Goal: Feedback & Contribution: Contribute content

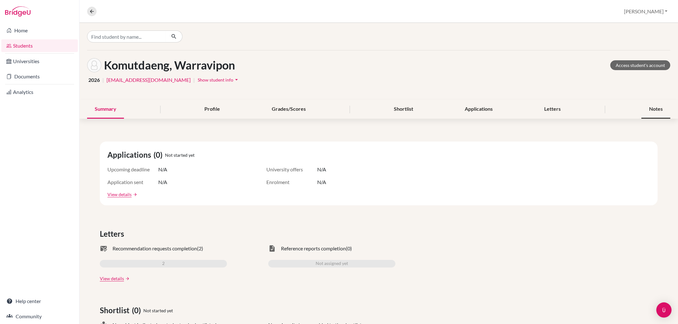
click at [646, 109] on div "Notes" at bounding box center [655, 109] width 29 height 19
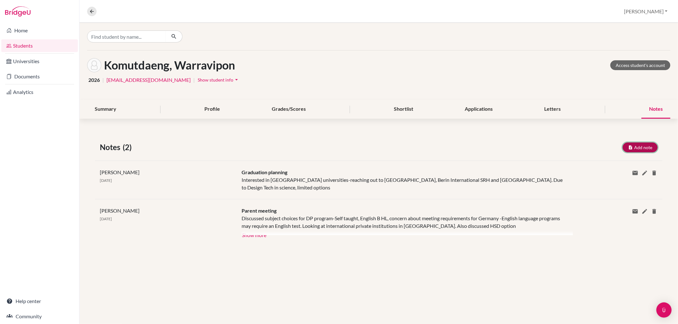
click at [656, 145] on button "Add note" at bounding box center [639, 148] width 35 height 10
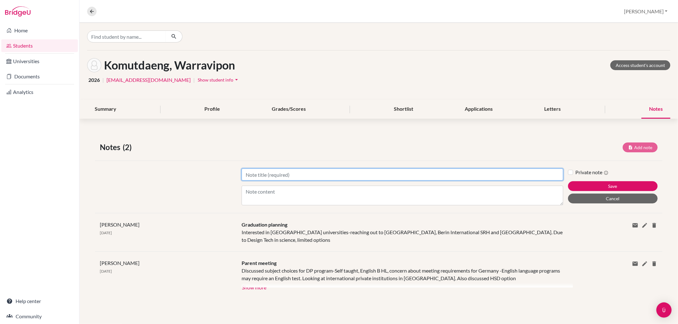
click at [252, 175] on input "Title" at bounding box center [401, 175] width 321 height 12
type input "Applications"
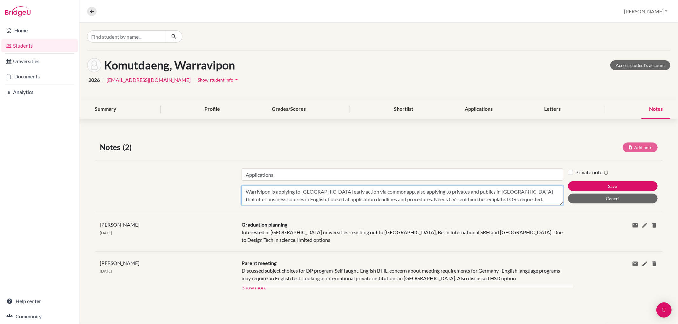
type textarea "Warrivipon is applying to [GEOGRAPHIC_DATA] early action via commonapp, also ap…"
click at [583, 179] on div "Private note Save Cancel" at bounding box center [615, 187] width 94 height 37
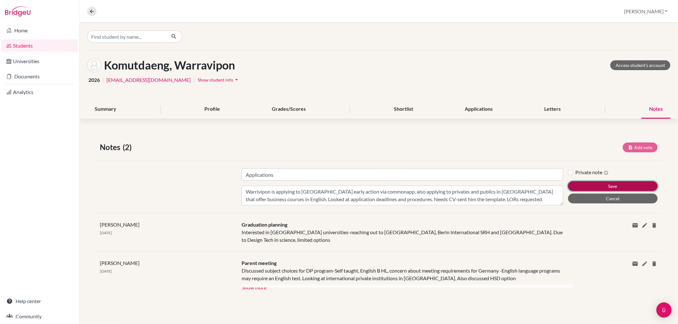
click at [590, 191] on button "Save" at bounding box center [613, 186] width 90 height 10
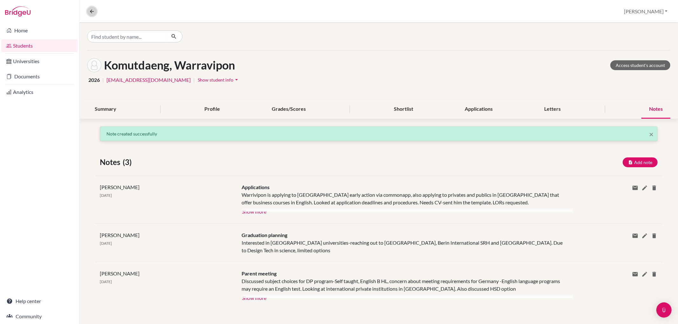
click at [88, 11] on button at bounding box center [92, 12] width 10 height 10
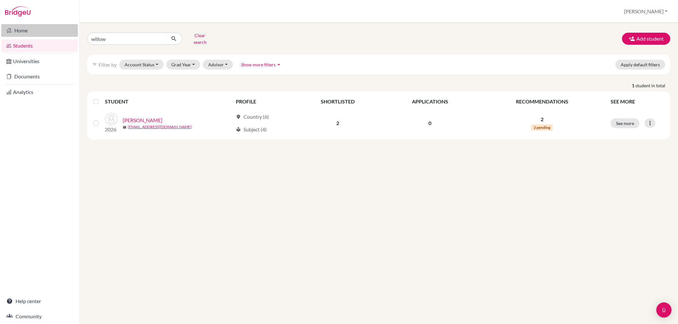
click at [36, 28] on link "Home" at bounding box center [39, 30] width 77 height 13
